Goal: Task Accomplishment & Management: Manage account settings

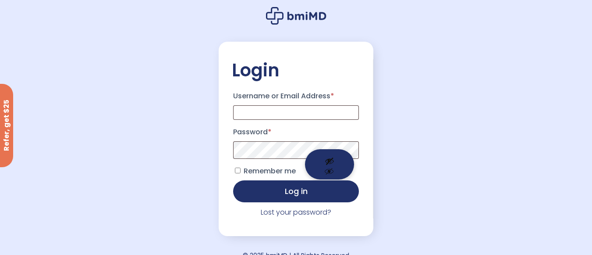
click at [330, 161] on button "Show password" at bounding box center [329, 164] width 49 height 30
click at [330, 161] on button "Hide password" at bounding box center [329, 164] width 49 height 30
click at [349, 159] on button "Show password" at bounding box center [329, 164] width 49 height 30
click at [349, 159] on button "Hide password" at bounding box center [329, 164] width 49 height 30
click at [349, 159] on button "Show password" at bounding box center [329, 164] width 49 height 30
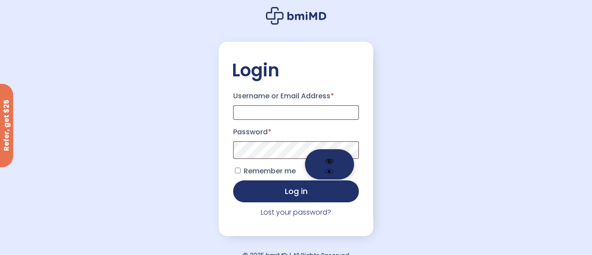
click at [349, 159] on button "Hide password" at bounding box center [329, 164] width 49 height 30
click at [349, 159] on button "Show password" at bounding box center [329, 164] width 49 height 30
click at [349, 159] on button "Hide password" at bounding box center [329, 164] width 49 height 30
click at [349, 159] on button "Show password" at bounding box center [329, 164] width 49 height 30
click at [349, 159] on button "Hide password" at bounding box center [329, 164] width 49 height 30
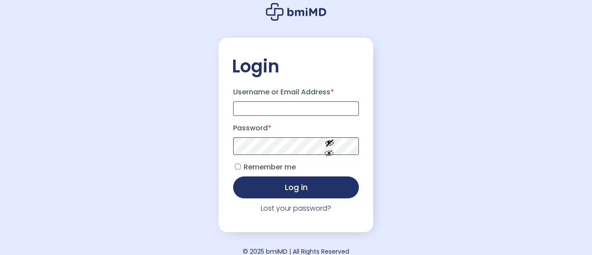
scroll to position [17, 0]
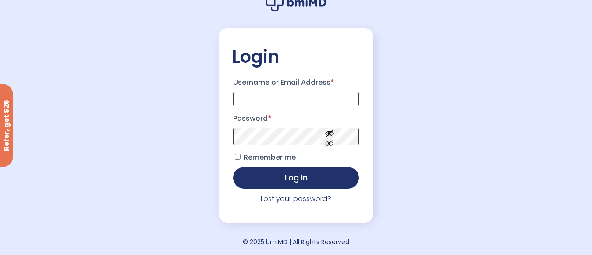
click at [488, 157] on div "Login Username or Email Address * Password * Remember me Log in Lost your passw…" at bounding box center [296, 120] width 592 height 268
click at [347, 136] on button "Show password" at bounding box center [329, 150] width 49 height 30
click at [351, 138] on button "Hide password" at bounding box center [329, 150] width 49 height 30
click at [351, 138] on button "Show password" at bounding box center [329, 150] width 49 height 30
click at [351, 138] on button "Hide password" at bounding box center [329, 150] width 49 height 30
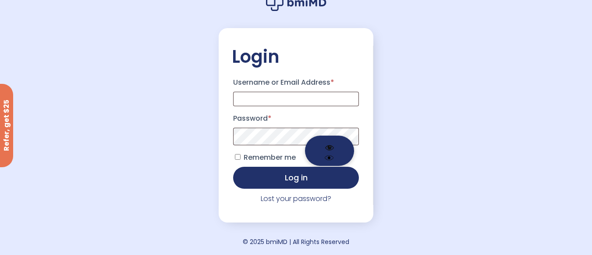
click at [351, 138] on button "Hide password" at bounding box center [329, 150] width 49 height 30
click at [350, 138] on button "Show password" at bounding box center [329, 150] width 49 height 30
click at [350, 138] on button "Hide password" at bounding box center [329, 150] width 49 height 30
click at [350, 138] on button "Show password" at bounding box center [329, 150] width 49 height 30
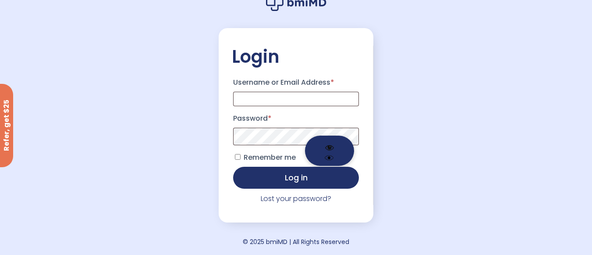
click at [350, 138] on button "Hide password" at bounding box center [329, 150] width 49 height 30
click at [349, 135] on button "Show password" at bounding box center [329, 150] width 49 height 30
click at [349, 135] on button "Hide password" at bounding box center [329, 150] width 49 height 30
click at [349, 135] on button "Show password" at bounding box center [329, 150] width 49 height 30
